Goal: Information Seeking & Learning: Check status

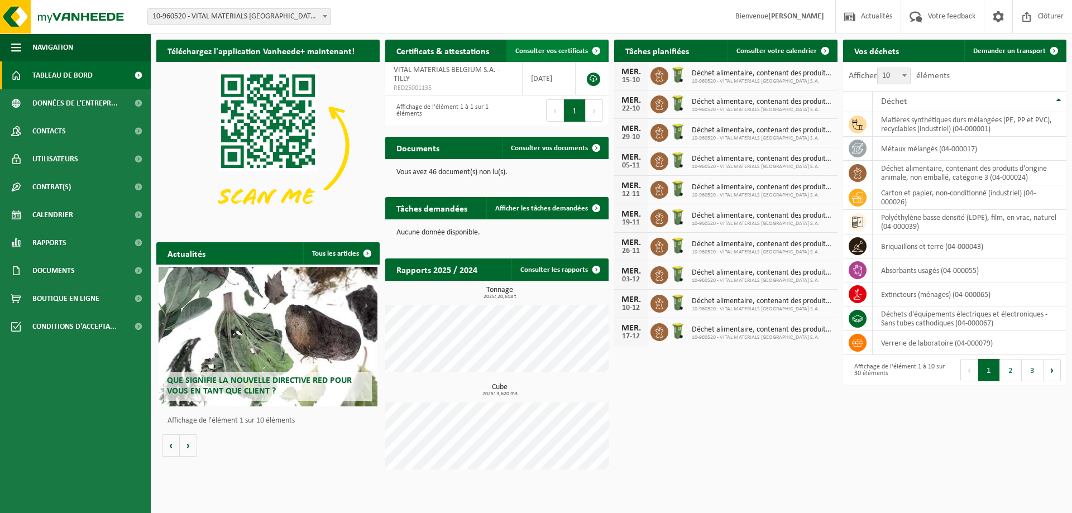
click at [563, 53] on span "Consulter vos certificats" at bounding box center [552, 50] width 73 height 7
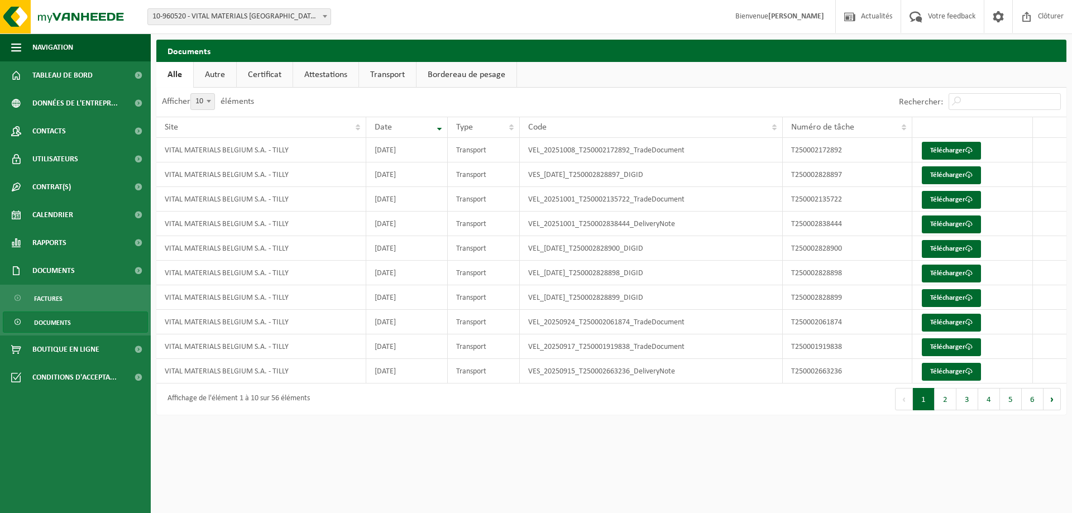
click at [255, 78] on link "Certificat" at bounding box center [265, 75] width 56 height 26
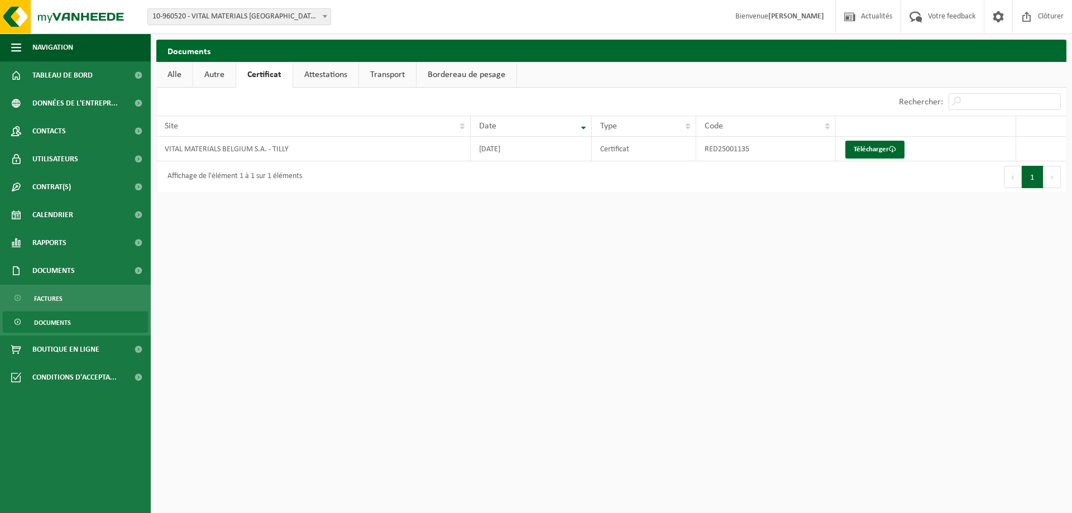
click at [347, 82] on link "Attestations" at bounding box center [325, 75] width 65 height 26
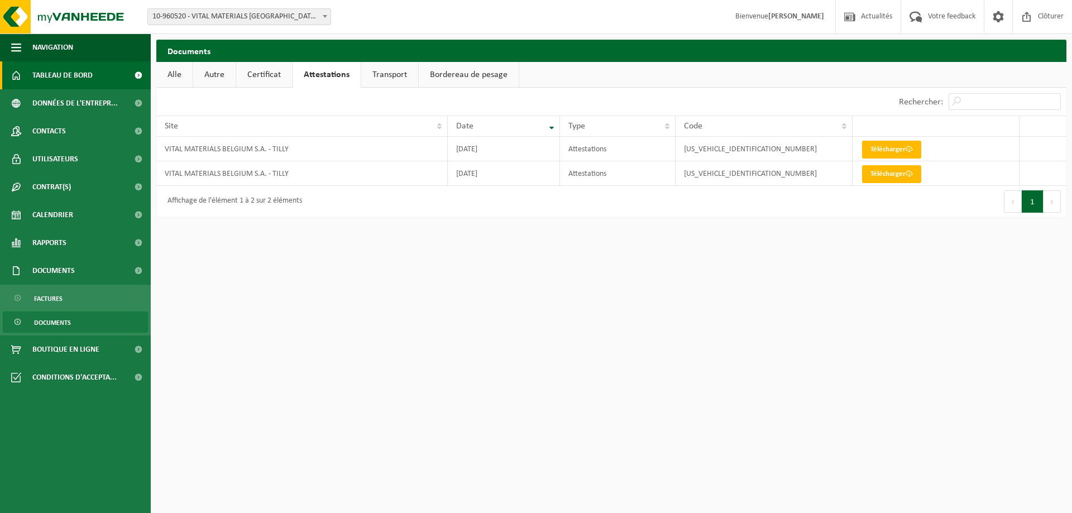
click at [61, 66] on span "Tableau de bord" at bounding box center [62, 75] width 60 height 28
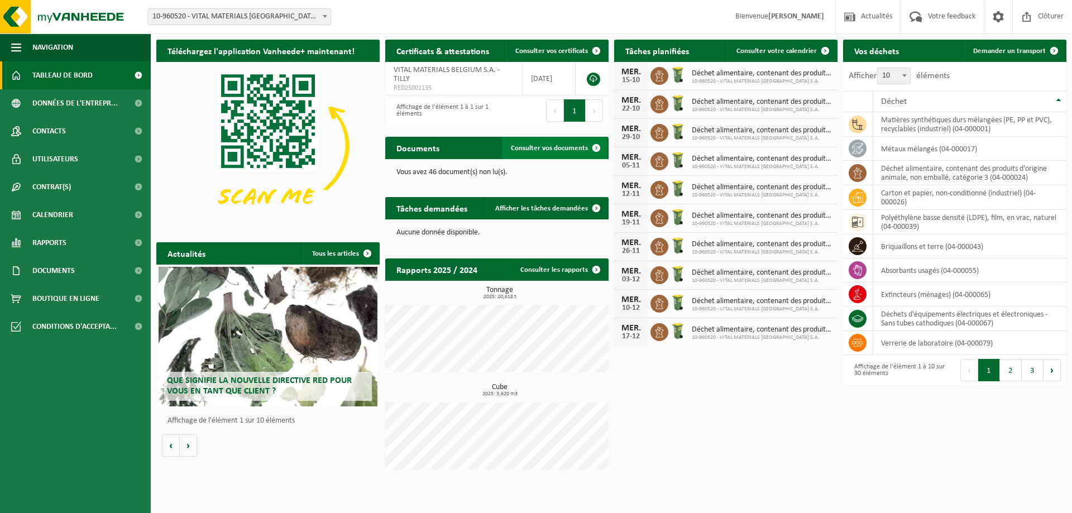
click at [555, 151] on span "Consulter vos documents" at bounding box center [549, 148] width 77 height 7
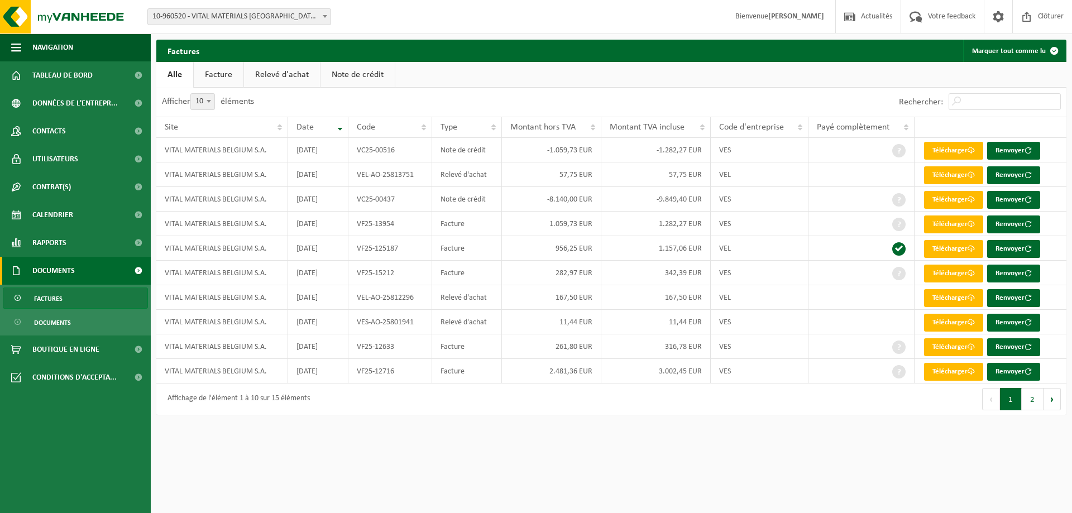
click at [227, 77] on link "Facture" at bounding box center [219, 75] width 50 height 26
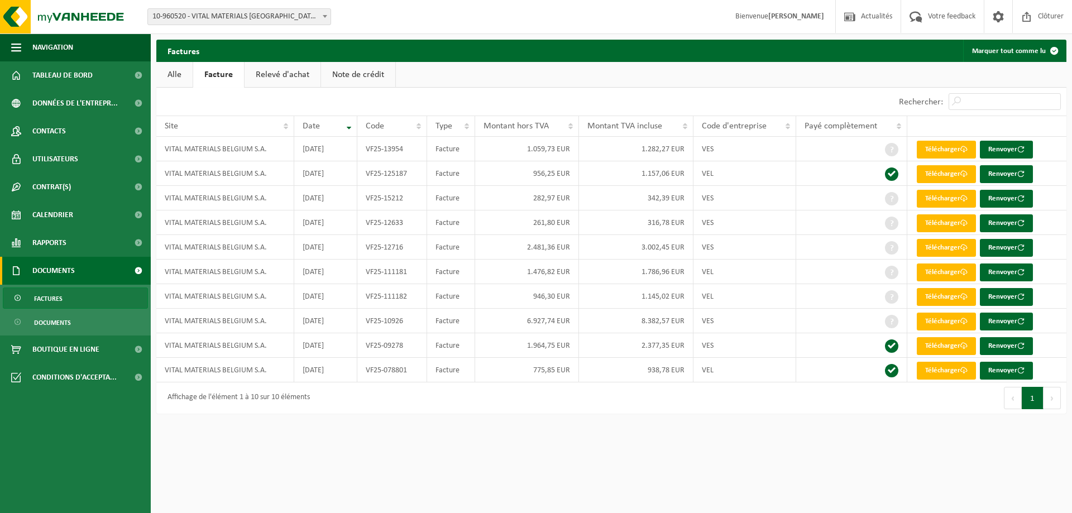
click at [278, 75] on link "Relevé d'achat" at bounding box center [283, 75] width 76 height 26
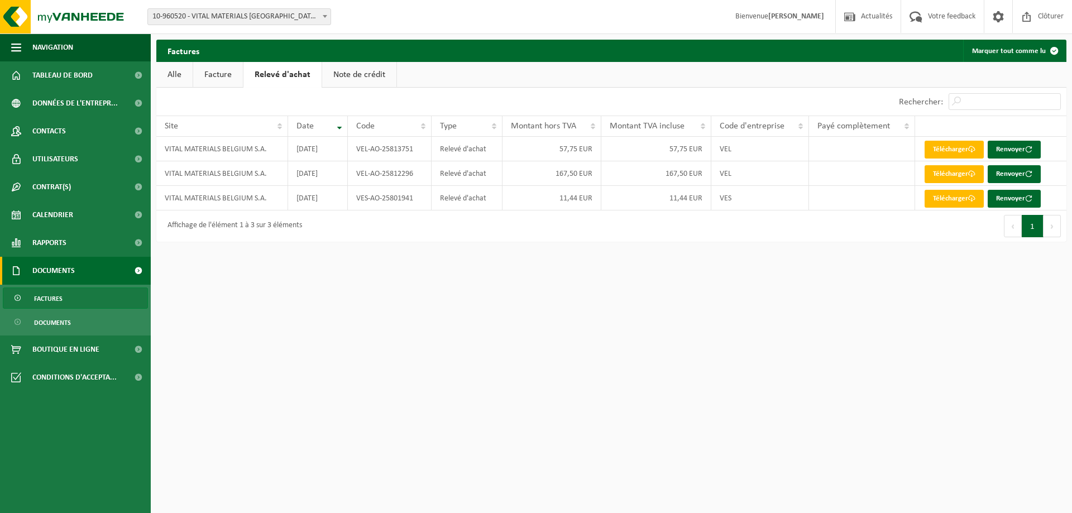
click at [359, 73] on link "Note de crédit" at bounding box center [359, 75] width 74 height 26
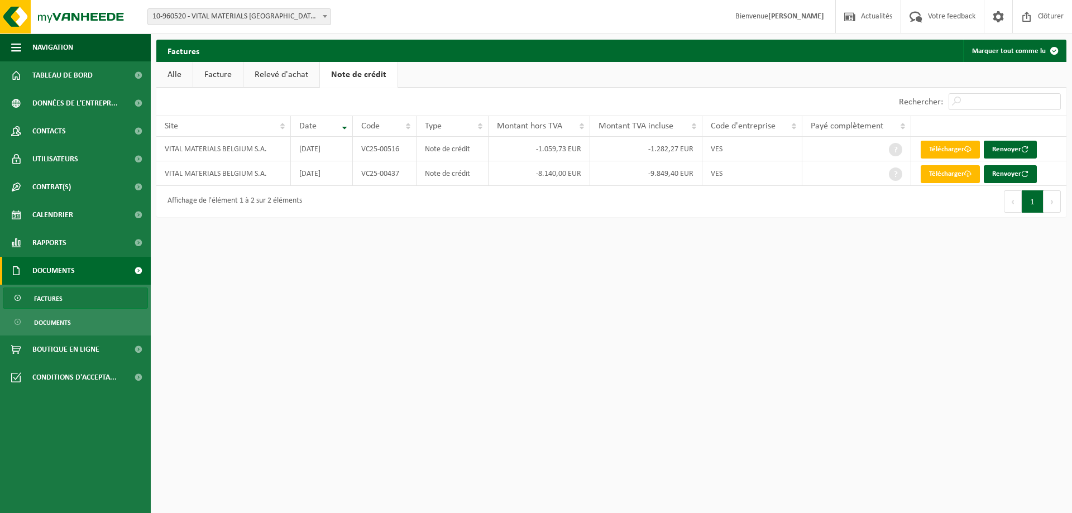
click at [282, 79] on link "Relevé d'achat" at bounding box center [282, 75] width 76 height 26
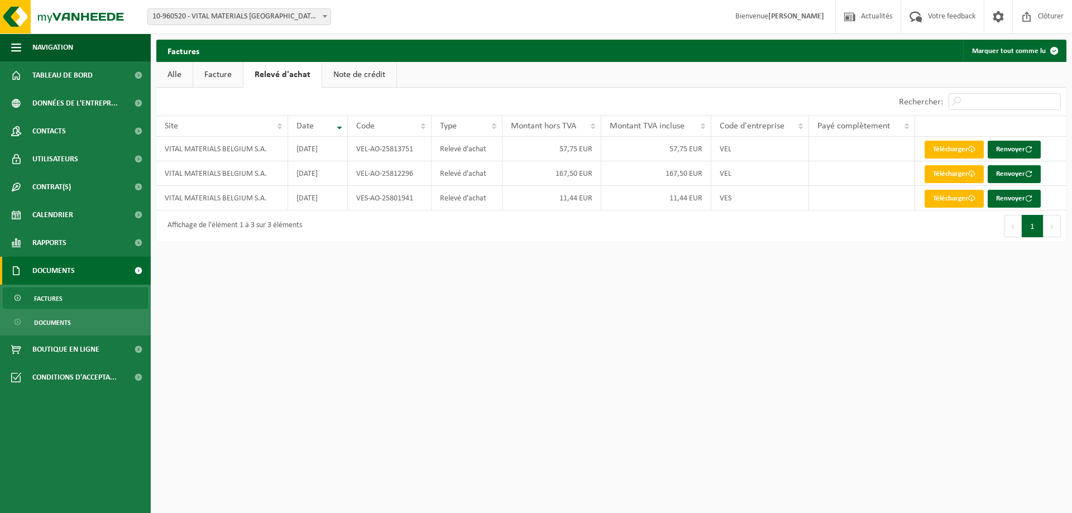
click at [220, 78] on link "Facture" at bounding box center [218, 75] width 50 height 26
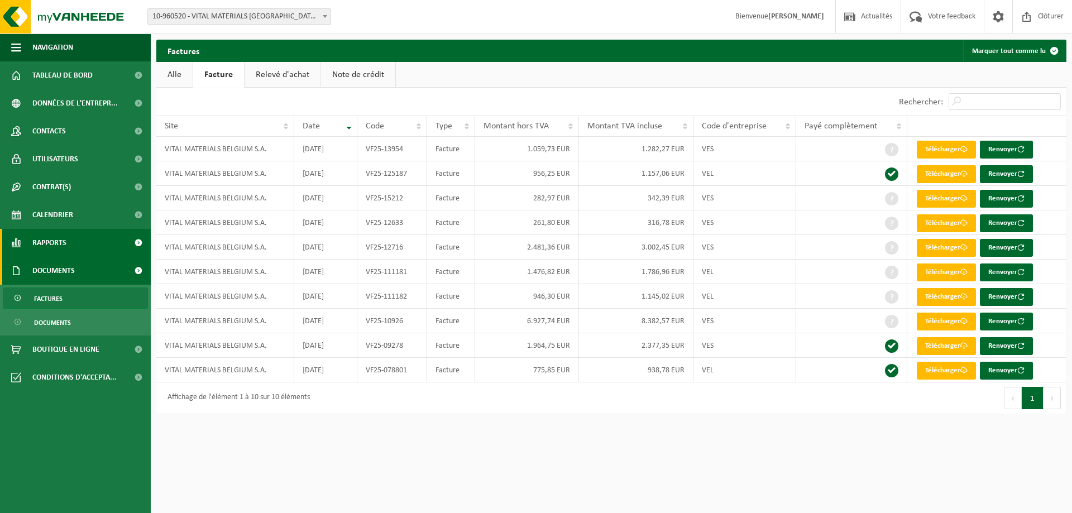
click at [74, 236] on link "Rapports" at bounding box center [75, 243] width 151 height 28
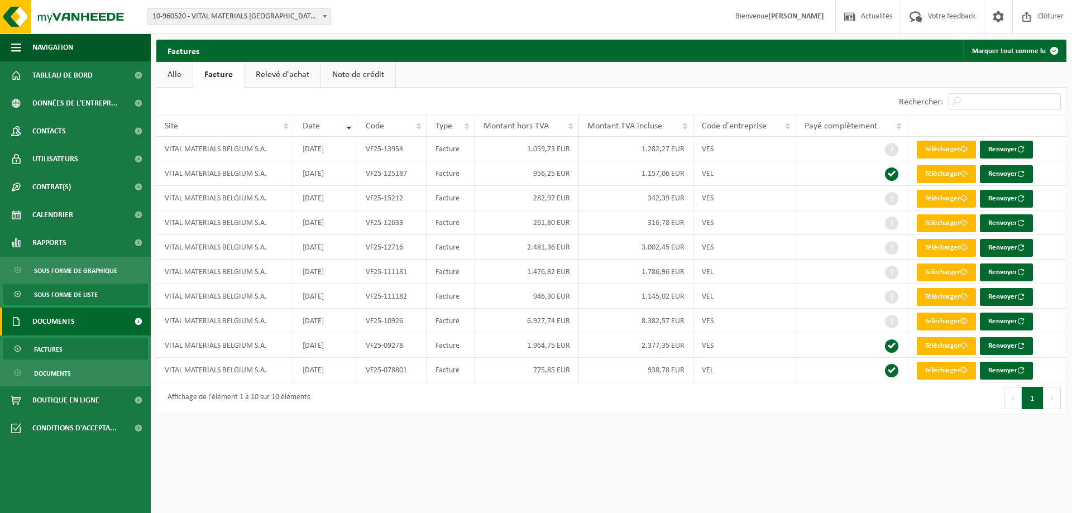
click at [66, 291] on span "Sous forme de liste" at bounding box center [66, 294] width 64 height 21
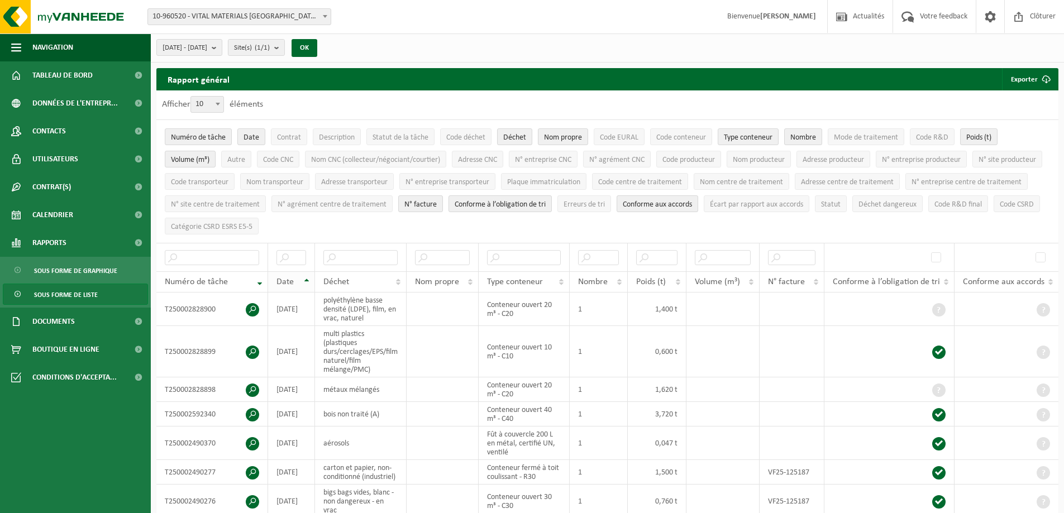
click at [306, 279] on th "Date" at bounding box center [291, 281] width 47 height 21
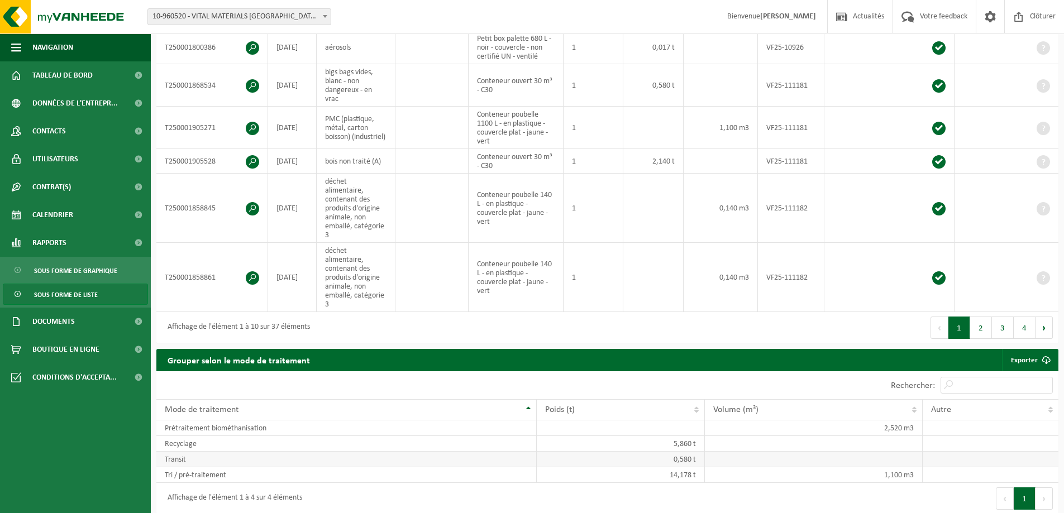
scroll to position [614, 0]
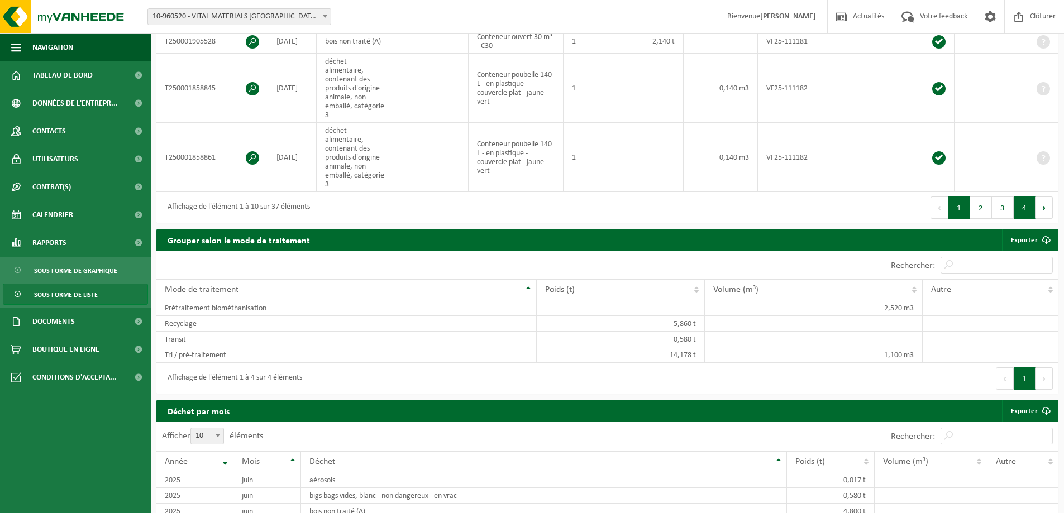
click at [1026, 197] on button "4" at bounding box center [1025, 208] width 22 height 22
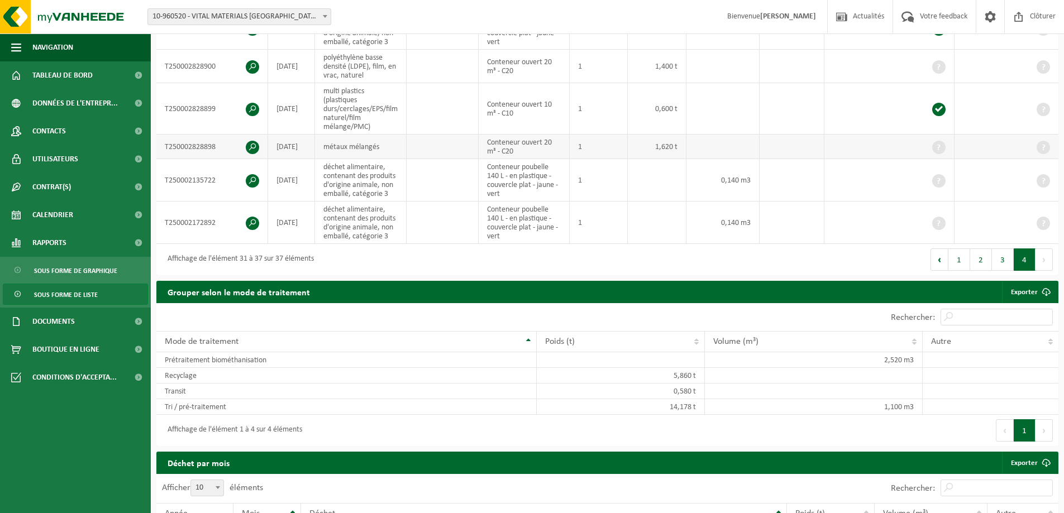
click at [443, 139] on td at bounding box center [443, 147] width 72 height 25
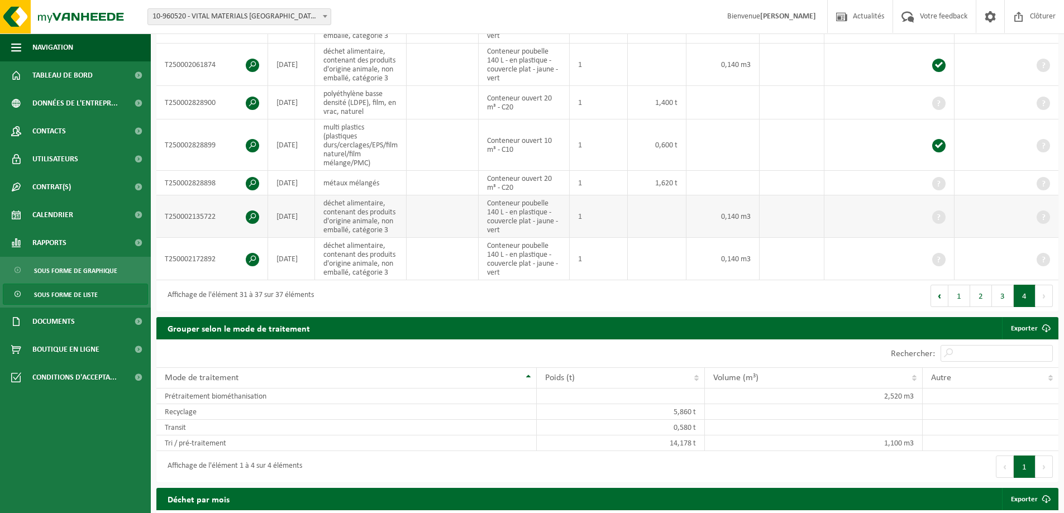
scroll to position [272, 0]
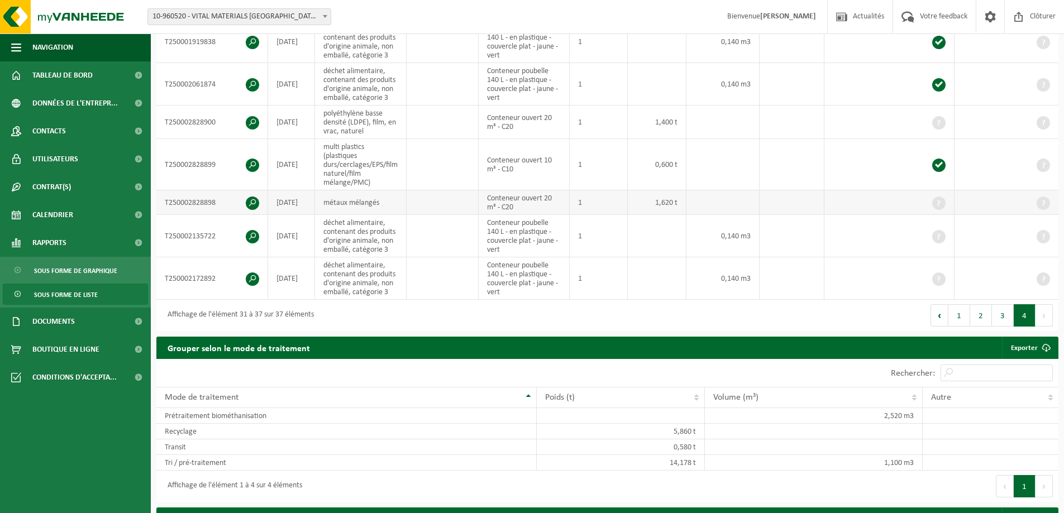
click at [251, 198] on span at bounding box center [252, 203] width 13 height 13
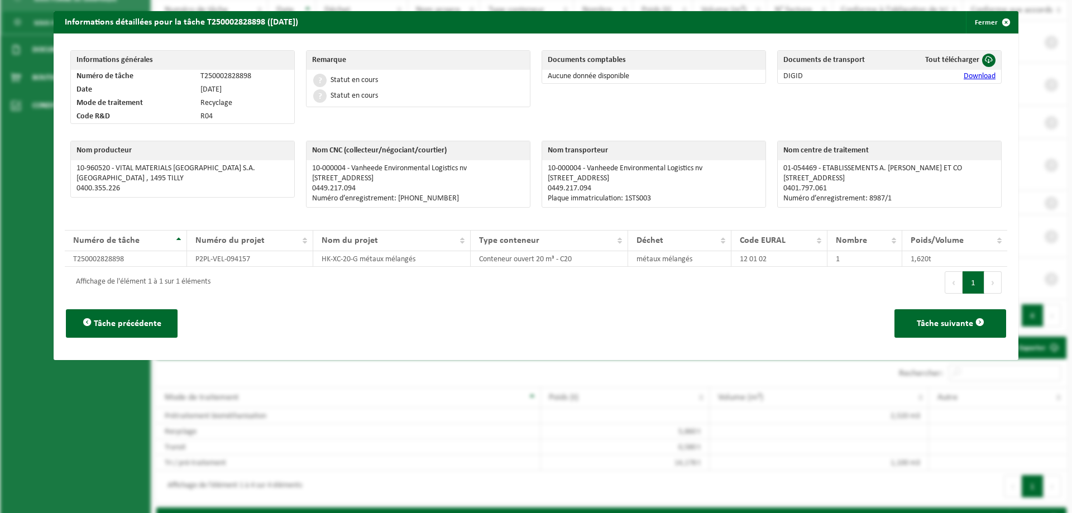
click at [998, 163] on div "Informations générales Numéro de tâche T250002828898 Date 29-09-2025 Mode de tr…" at bounding box center [536, 197] width 965 height 327
click at [928, 170] on p "01-054469 - ETABLISSEMENTS A. ALVIN ET CO" at bounding box center [890, 168] width 212 height 9
click at [919, 168] on p "01-054469 - ETABLISSEMENTS A. ALVIN ET CO" at bounding box center [890, 168] width 212 height 9
click at [926, 164] on p "01-054469 - ETABLISSEMENTS A. ALVIN ET CO" at bounding box center [890, 168] width 212 height 9
drag, startPoint x: 923, startPoint y: 168, endPoint x: 819, endPoint y: 169, distance: 104.5
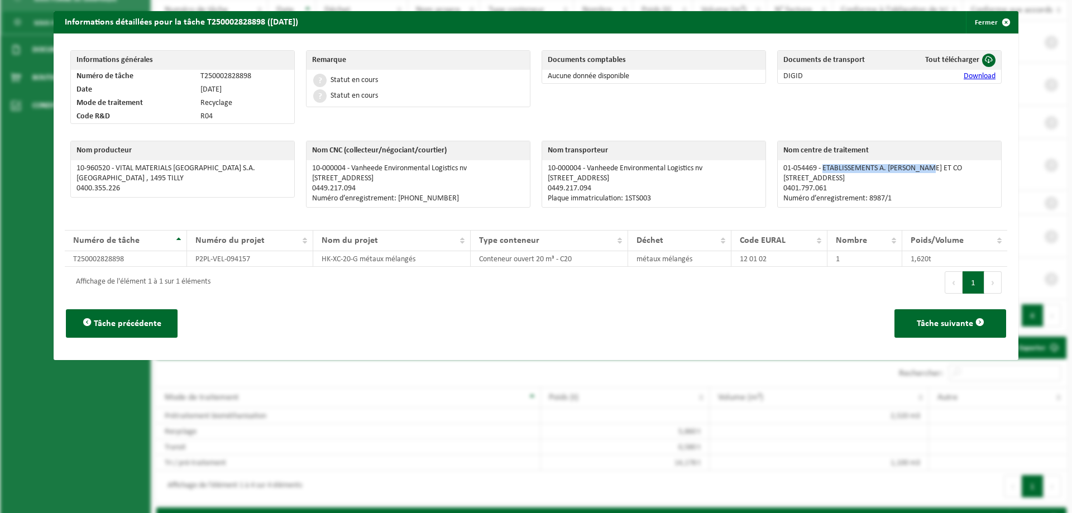
click at [819, 169] on p "01-054469 - ETABLISSEMENTS A. ALVIN ET CO" at bounding box center [890, 168] width 212 height 9
copy p "ETABLISSEMENTS A. ALVIN ET CO"
click at [985, 22] on button "Fermer" at bounding box center [991, 22] width 51 height 22
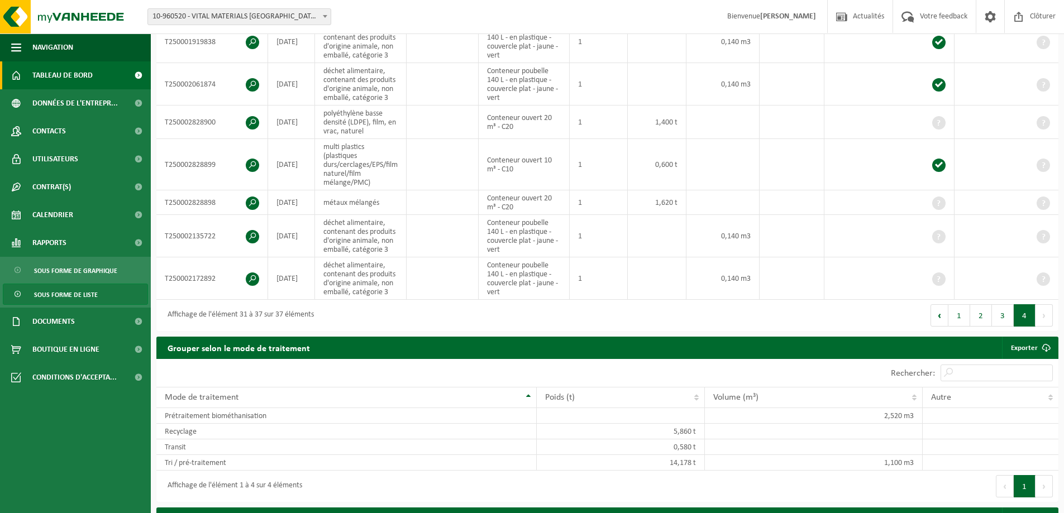
click at [73, 80] on span "Tableau de bord" at bounding box center [62, 75] width 60 height 28
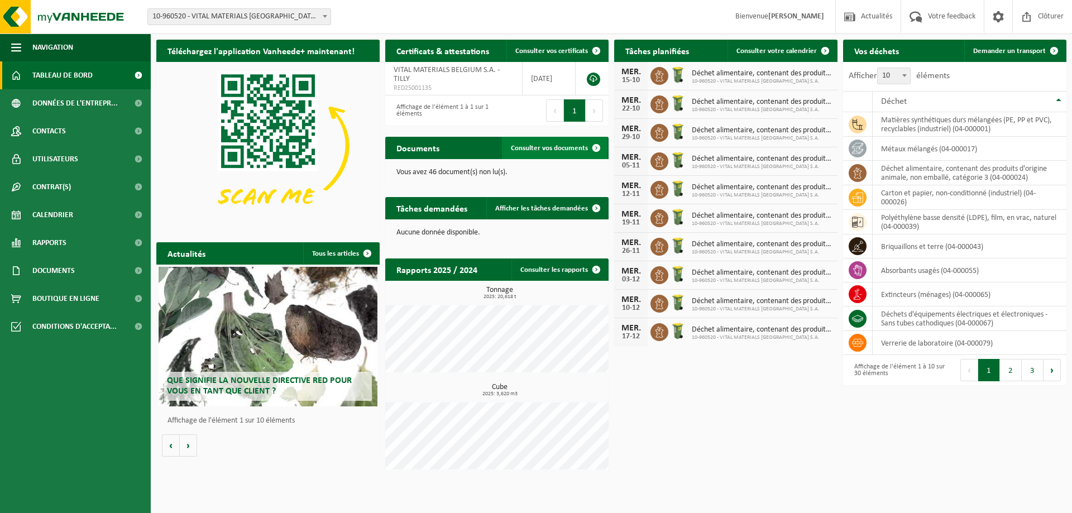
click at [542, 151] on span "Consulter vos documents" at bounding box center [549, 148] width 77 height 7
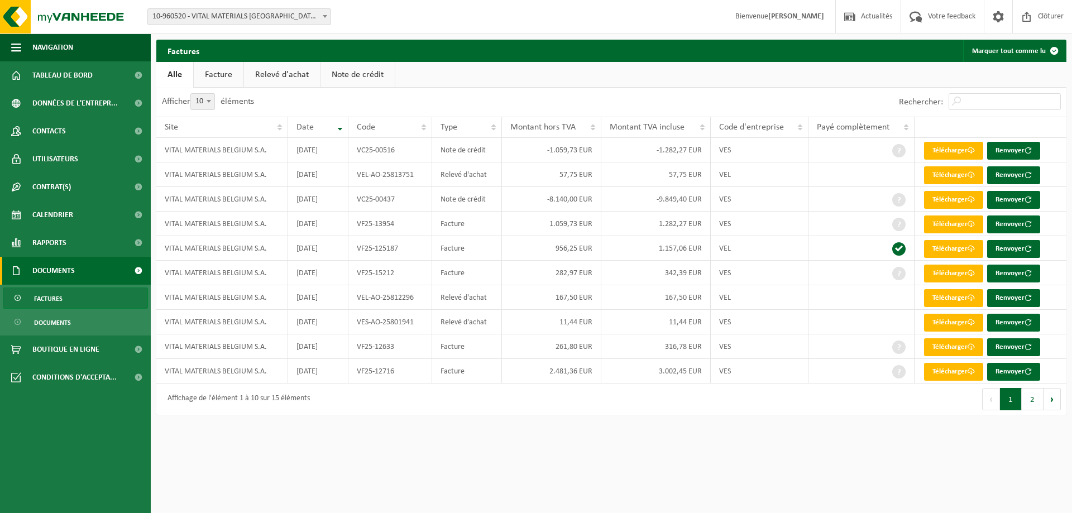
click at [277, 65] on link "Relevé d'achat" at bounding box center [282, 75] width 76 height 26
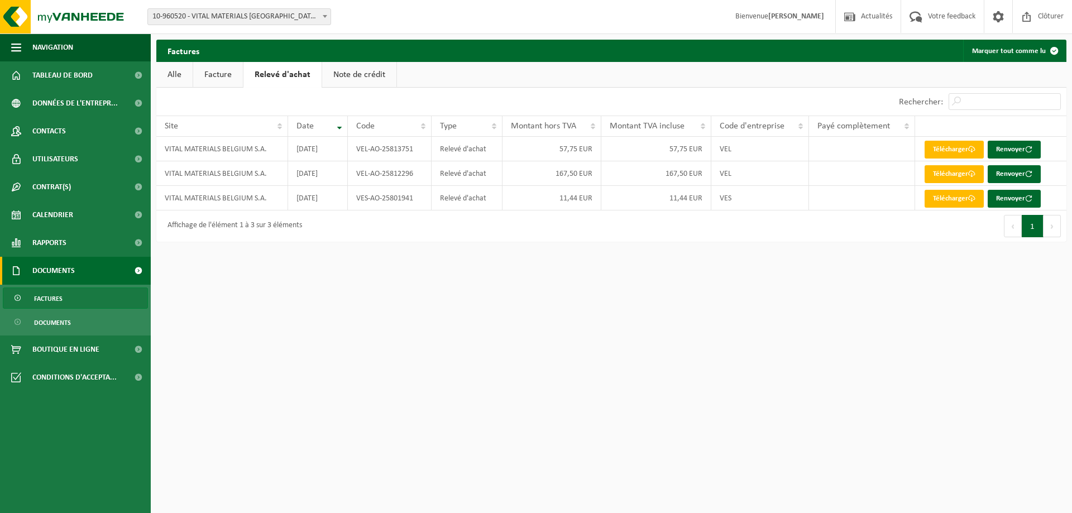
click at [363, 79] on link "Note de crédit" at bounding box center [359, 75] width 74 height 26
